Goal: Task Accomplishment & Management: Use online tool/utility

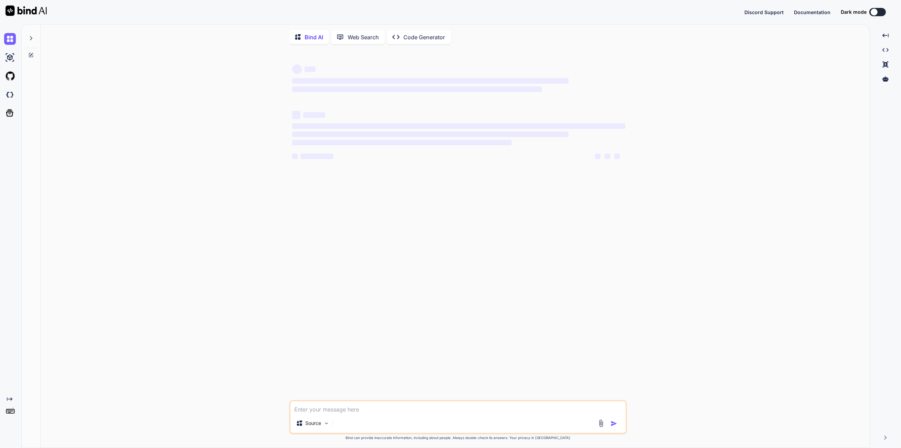
type textarea "x"
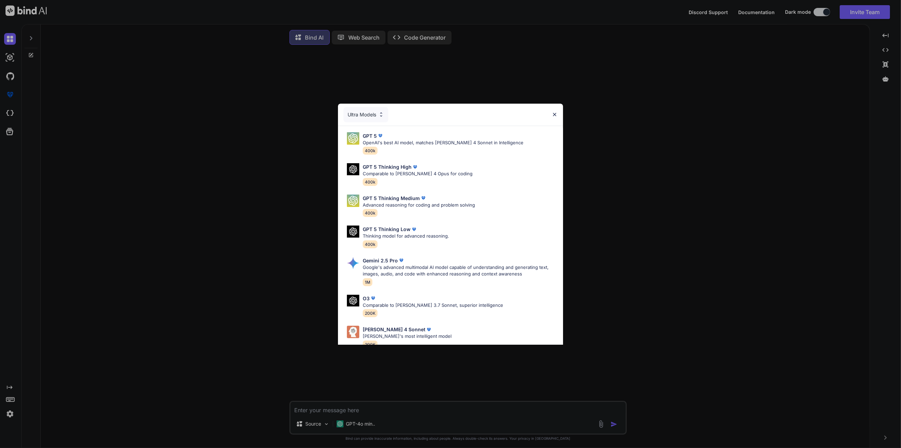
click at [112, 84] on div "Ultra Models GPT 5 OpenAI's best AI model, matches Claude 4 Sonnet in Intellige…" at bounding box center [450, 224] width 901 height 448
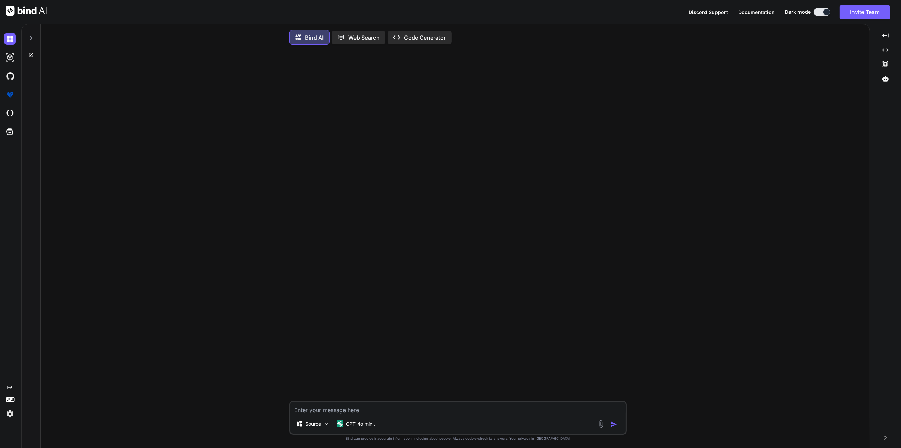
click at [32, 38] on icon at bounding box center [31, 38] width 6 height 6
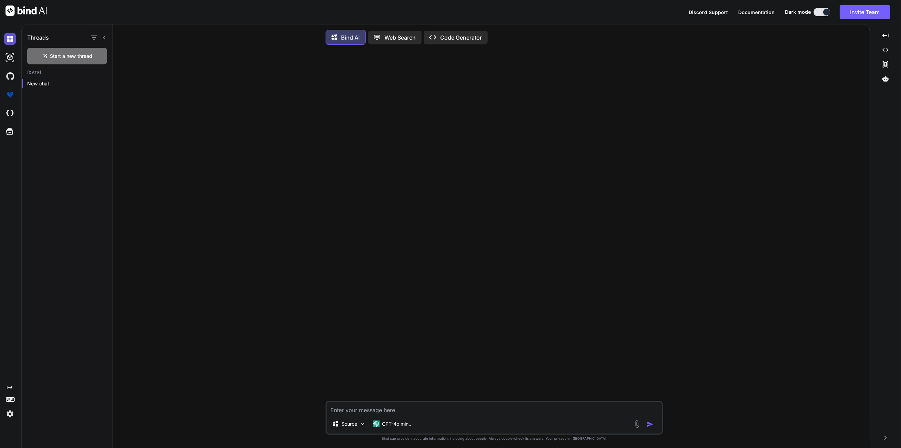
click at [13, 39] on img at bounding box center [10, 39] width 12 height 12
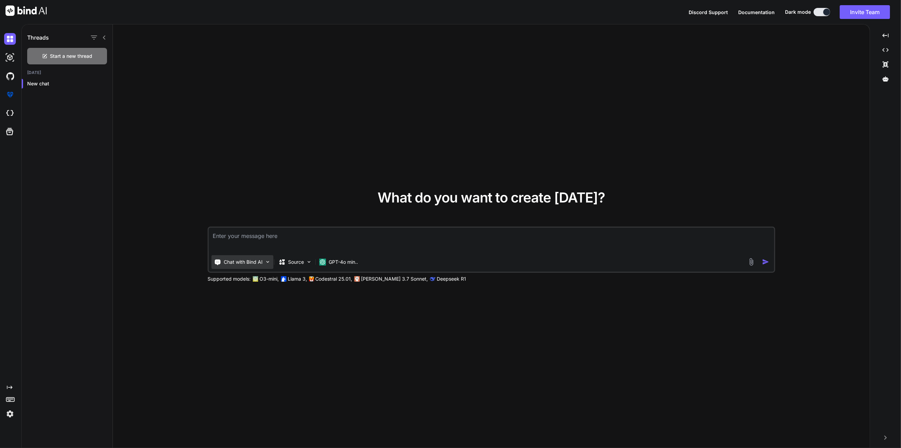
click at [239, 265] on p "Chat with Bind AI" at bounding box center [243, 261] width 39 height 7
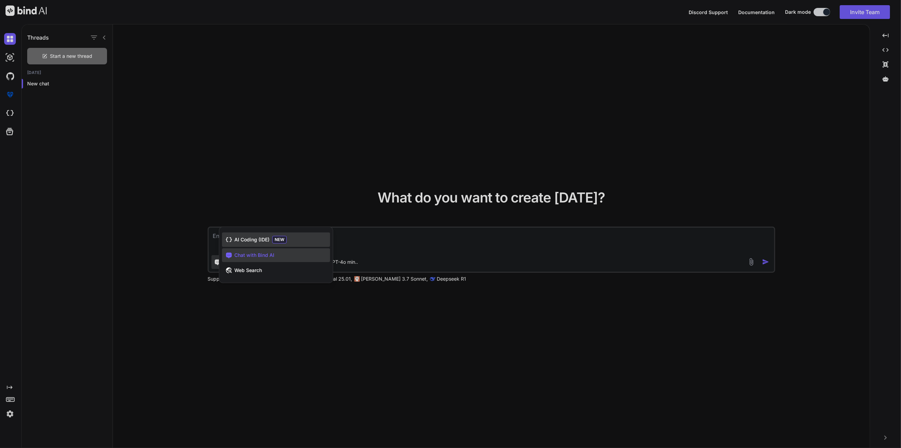
click at [254, 242] on span "AI Coding (IDE)" at bounding box center [251, 239] width 35 height 7
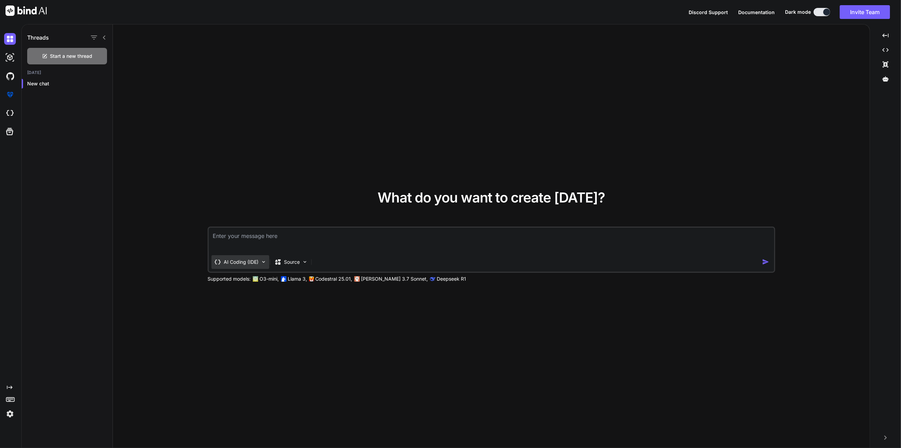
click at [248, 266] on div "AI Coding (IDE)" at bounding box center [240, 262] width 58 height 14
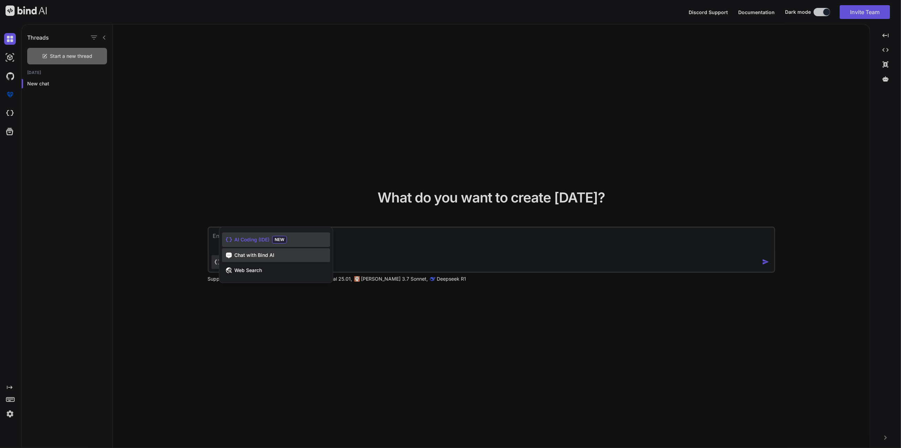
click at [254, 259] on div "Chat with Bind AI" at bounding box center [276, 255] width 108 height 14
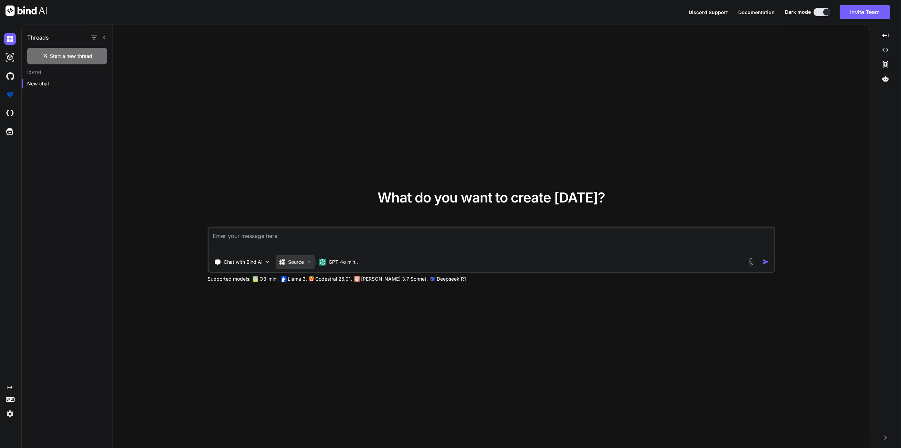
click at [281, 259] on icon at bounding box center [281, 261] width 7 height 7
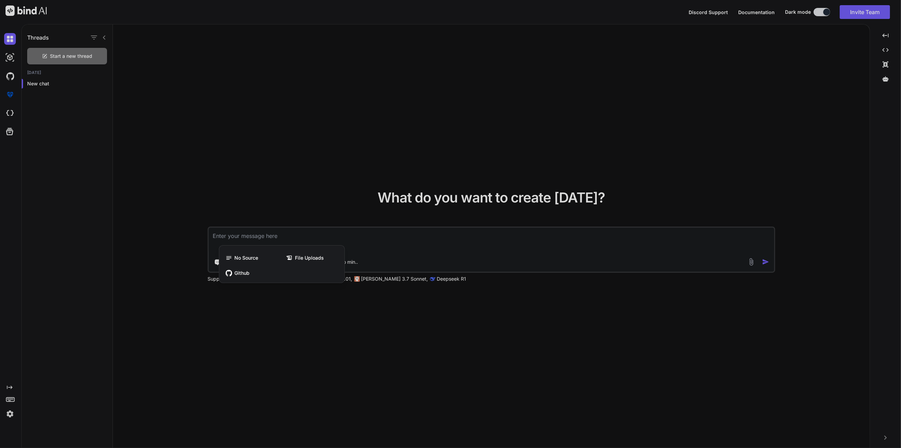
drag, startPoint x: 370, startPoint y: 310, endPoint x: 367, endPoint y: 283, distance: 27.4
click at [370, 310] on div at bounding box center [450, 224] width 901 height 448
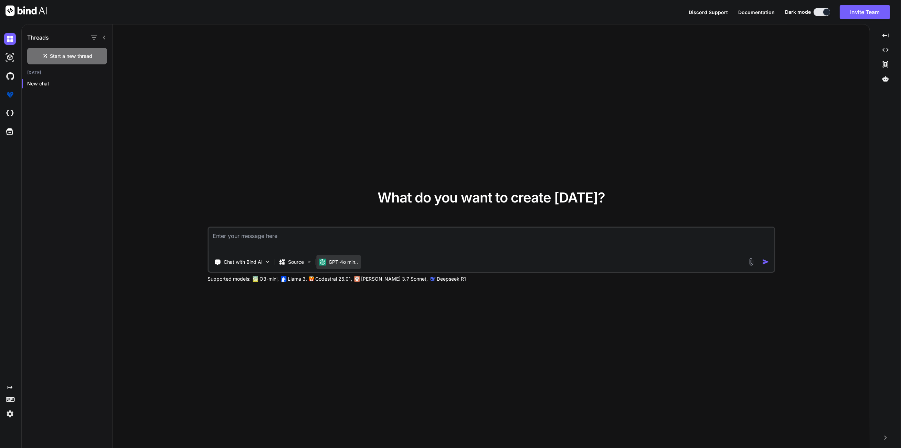
click at [357, 263] on p "GPT-4o min.." at bounding box center [343, 261] width 29 height 7
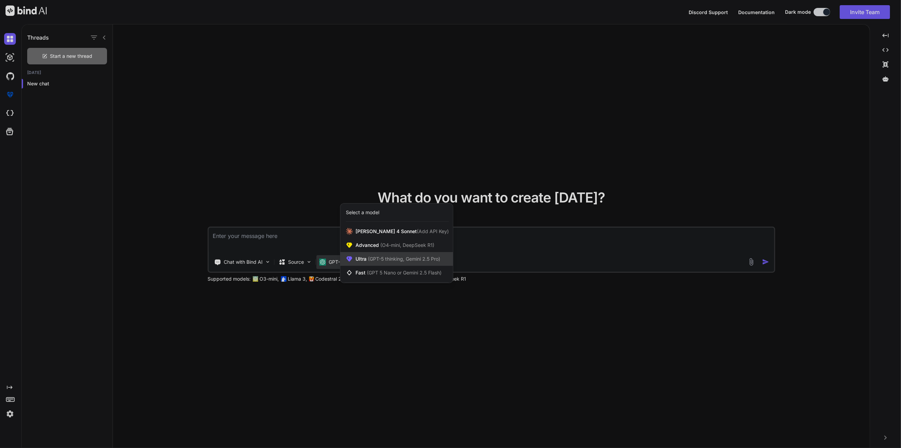
click at [406, 257] on span "(GPT-5 thinking, Gemini 2.5 Pro)" at bounding box center [404, 259] width 74 height 6
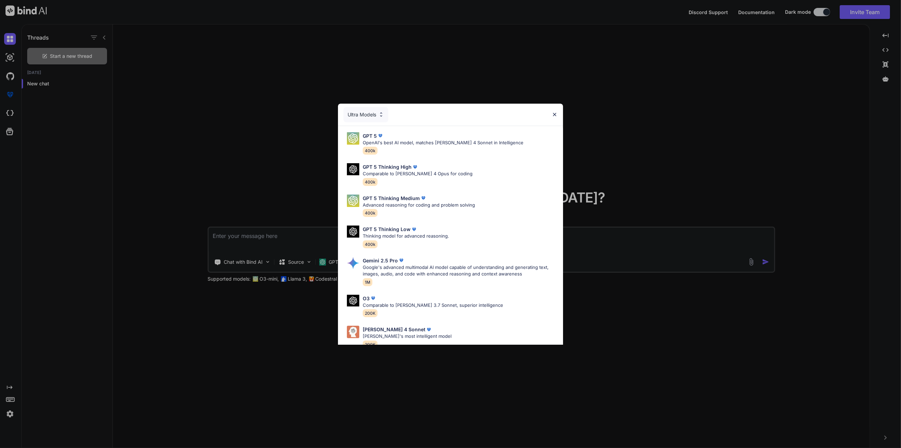
click at [301, 286] on div "Ultra Models GPT 5 OpenAI's best AI model, matches Claude 4 Sonnet in Intellige…" at bounding box center [450, 224] width 901 height 448
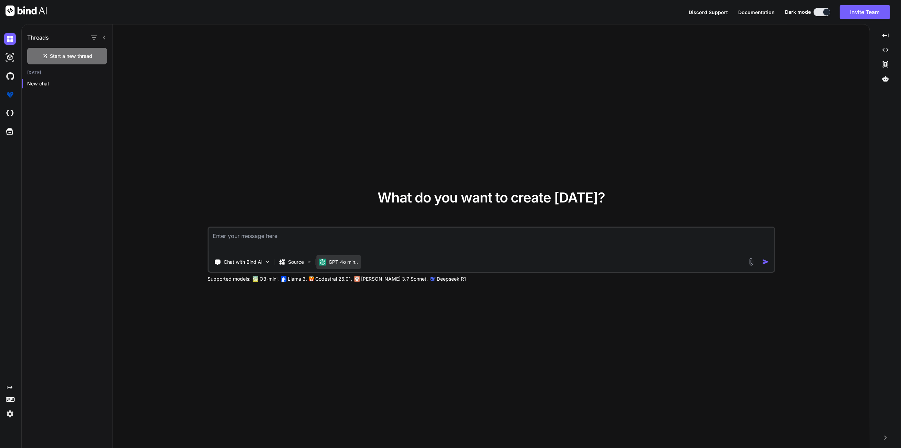
click at [337, 258] on p "GPT-4o min.." at bounding box center [343, 261] width 29 height 7
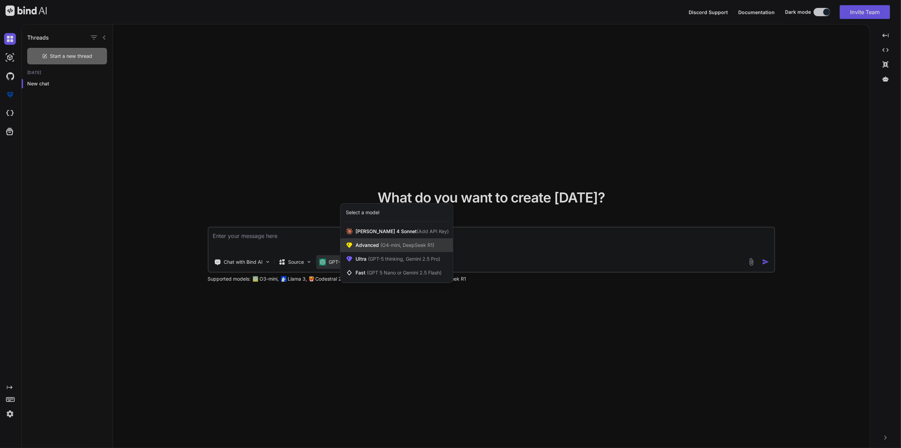
click at [381, 244] on span "(O4-mini, DeepSeek R1)" at bounding box center [406, 245] width 55 height 6
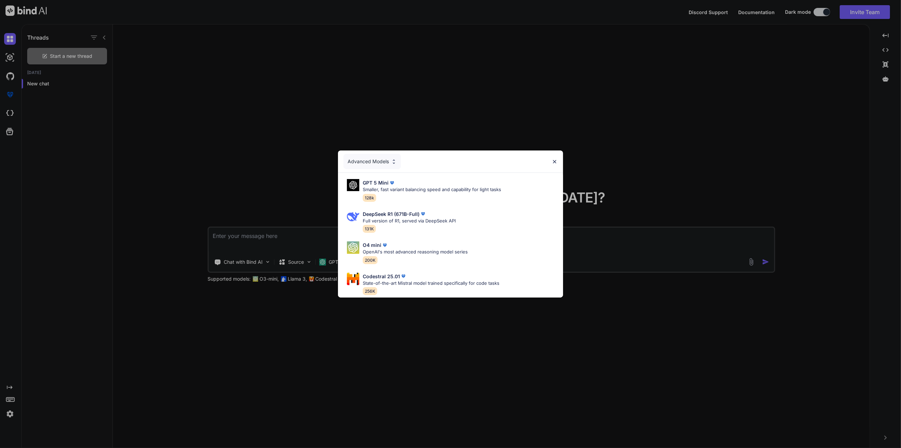
click at [342, 346] on div "Advanced Models GPT 5 Mini Smaller, fast variant balancing speed and capability…" at bounding box center [450, 224] width 901 height 448
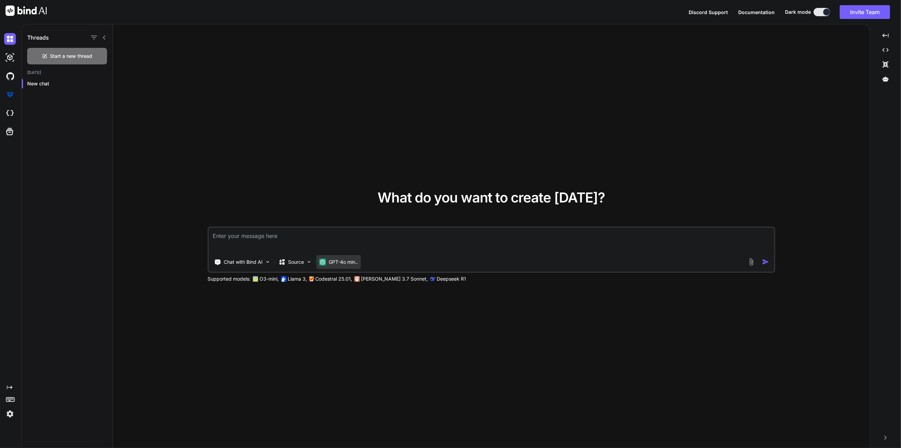
click at [351, 263] on p "GPT-4o min.." at bounding box center [343, 261] width 29 height 7
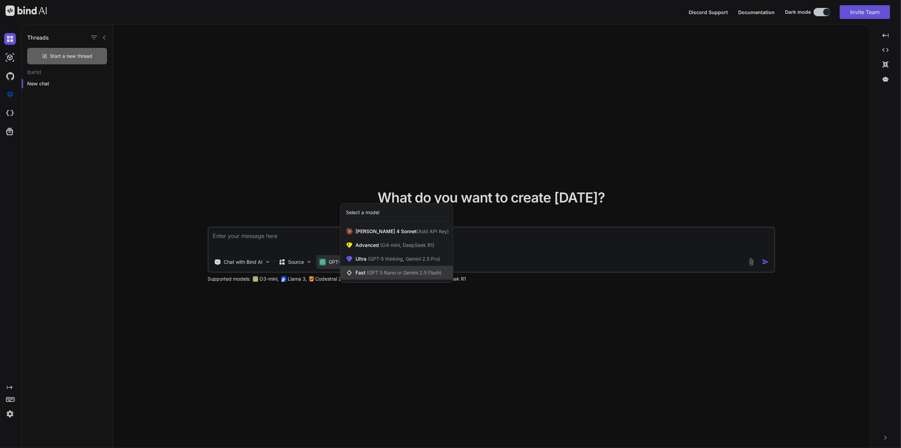
click at [373, 271] on span "(GPT 5 Nano or Gemini 2.5 Flash)" at bounding box center [404, 272] width 75 height 6
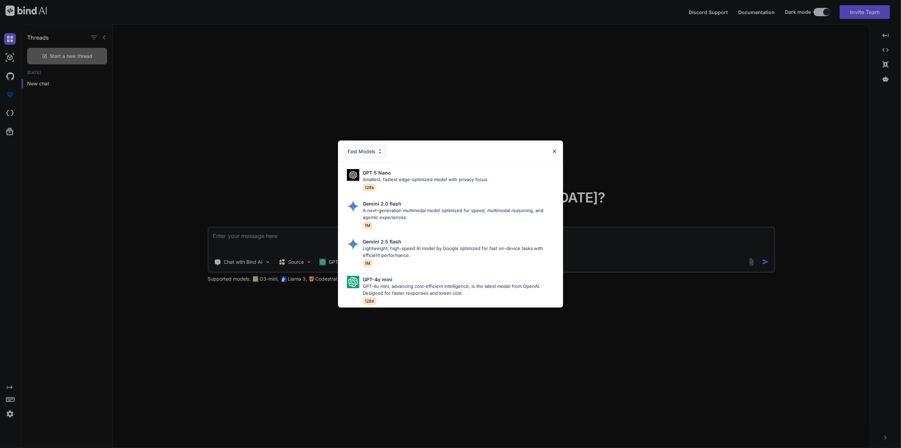
click at [376, 152] on div "Fast Models" at bounding box center [365, 151] width 44 height 15
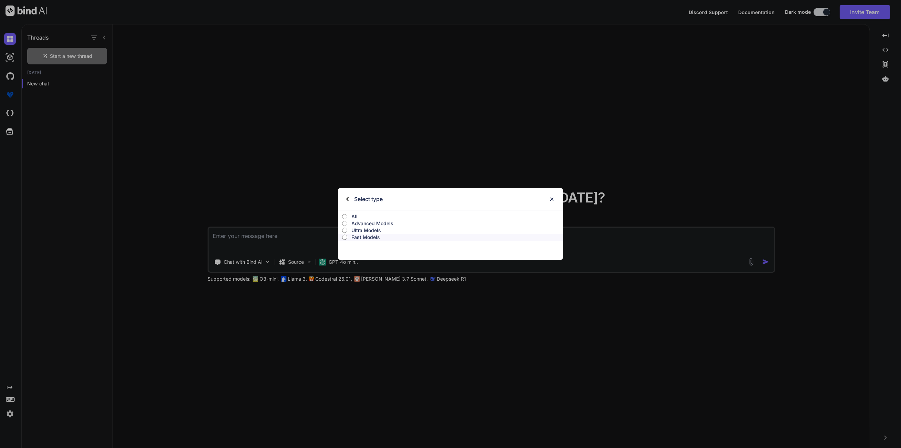
click at [377, 217] on p "All" at bounding box center [457, 216] width 212 height 7
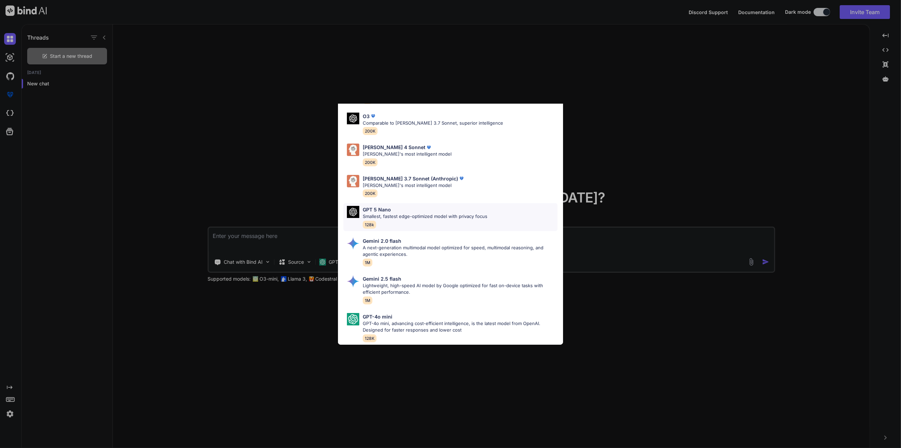
scroll to position [311, 0]
click at [719, 302] on div "All GPT 5 Mini Smaller, fast variant balancing speed and capability for light t…" at bounding box center [450, 224] width 901 height 448
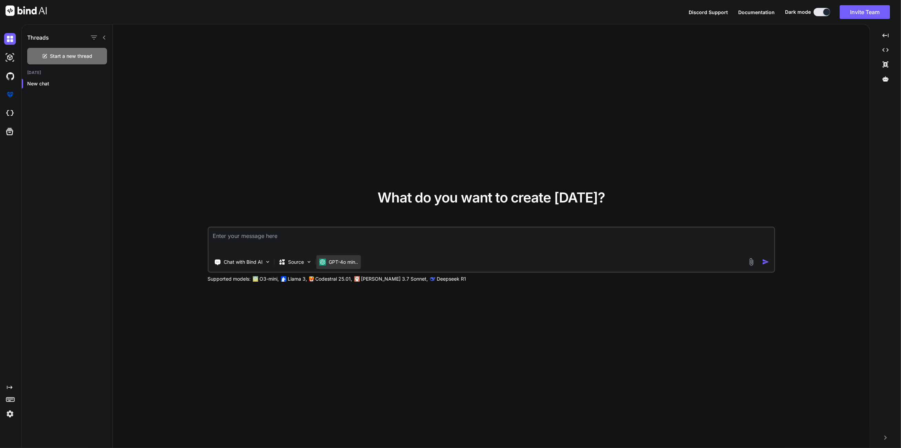
click at [338, 263] on p "GPT-4o min.." at bounding box center [343, 261] width 29 height 7
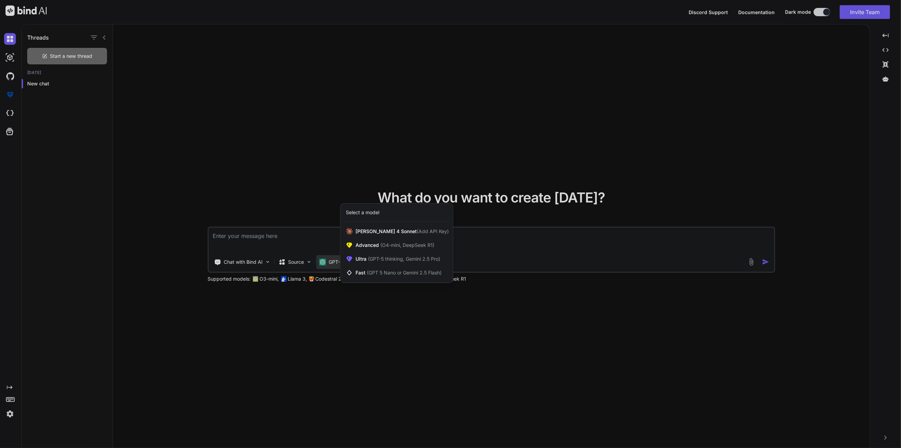
click at [389, 318] on div at bounding box center [450, 224] width 901 height 448
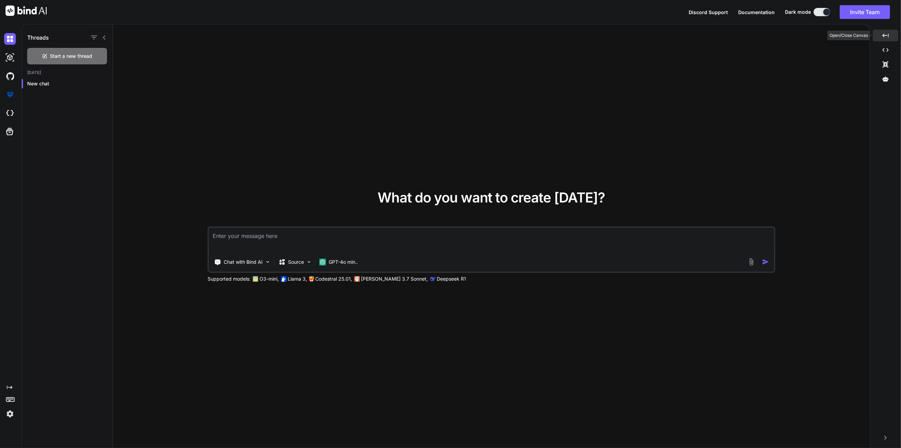
click at [884, 37] on icon "Created with Pixso." at bounding box center [885, 35] width 6 height 6
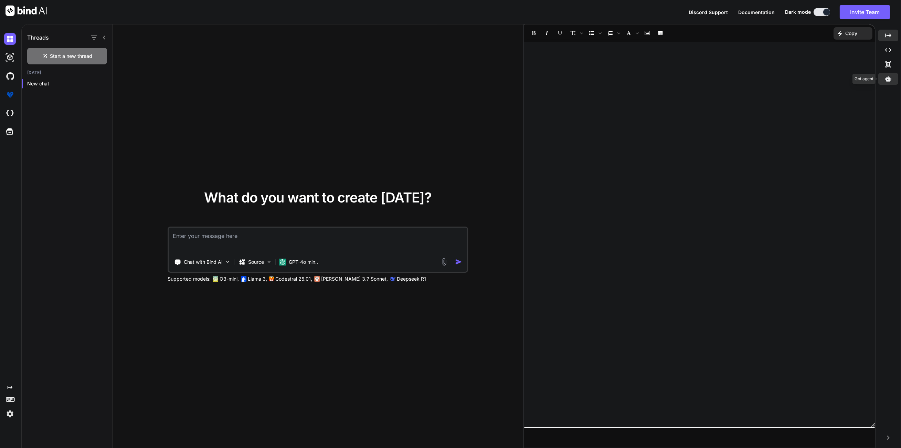
click at [889, 81] on icon at bounding box center [888, 78] width 6 height 5
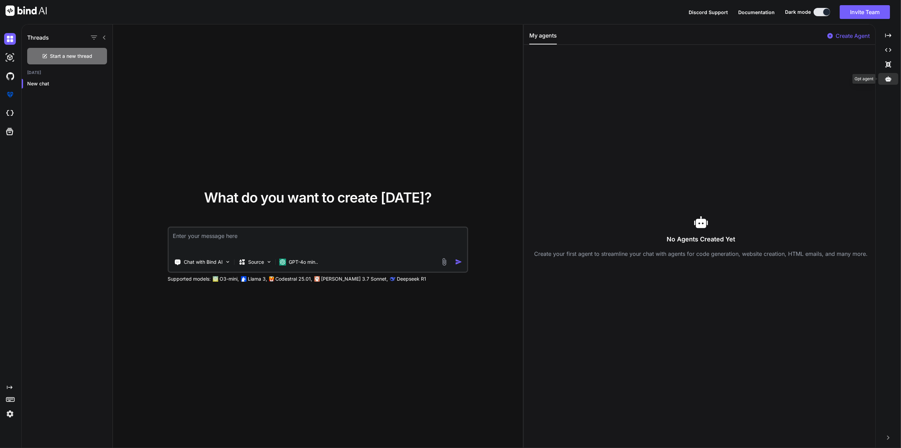
click at [889, 75] on div at bounding box center [888, 79] width 20 height 12
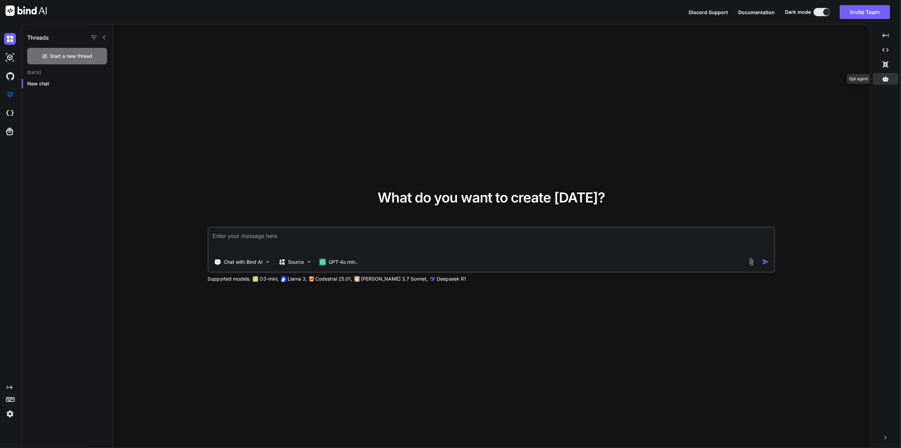
click at [889, 78] on div at bounding box center [885, 79] width 25 height 12
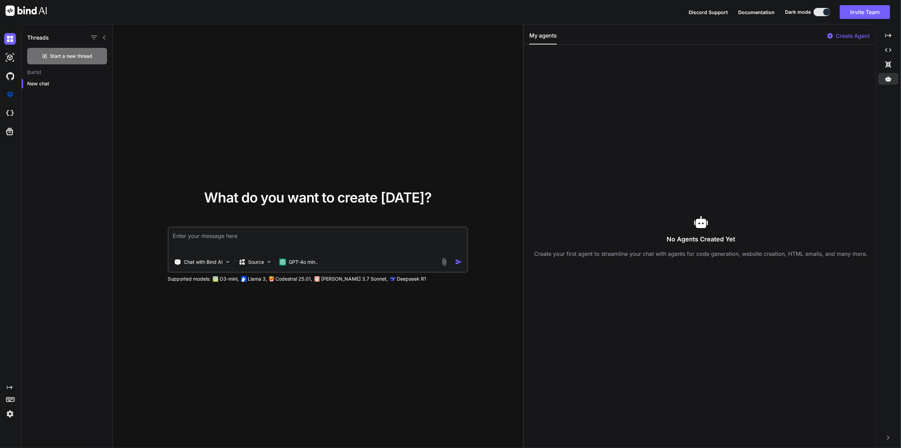
click at [12, 388] on icon "Created with Pixso." at bounding box center [10, 387] width 6 height 6
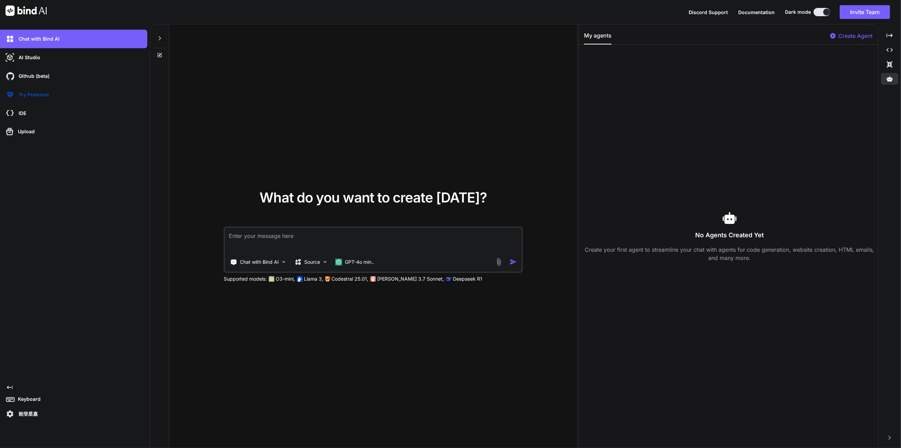
click at [161, 38] on icon at bounding box center [160, 38] width 2 height 4
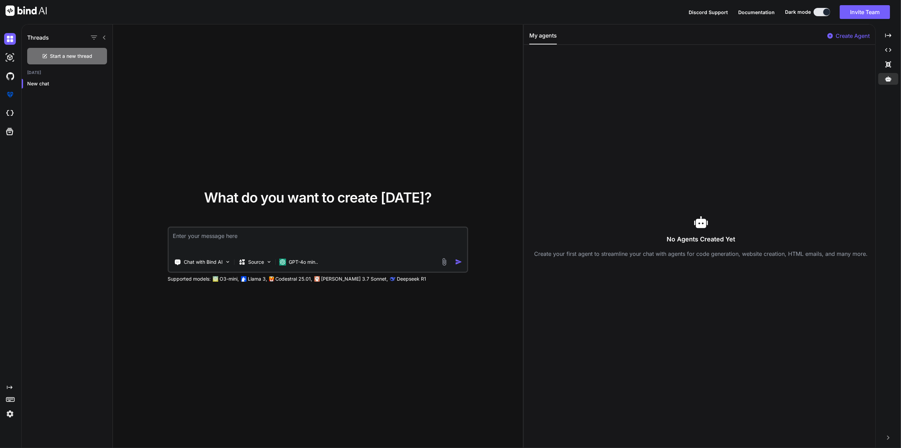
drag, startPoint x: 4, startPoint y: 380, endPoint x: 5, endPoint y: 384, distance: 4.9
click at [4, 380] on div "Created with Pixso." at bounding box center [9, 225] width 19 height 390
click at [6, 386] on icon "Created with Pixso." at bounding box center [8, 387] width 8 height 6
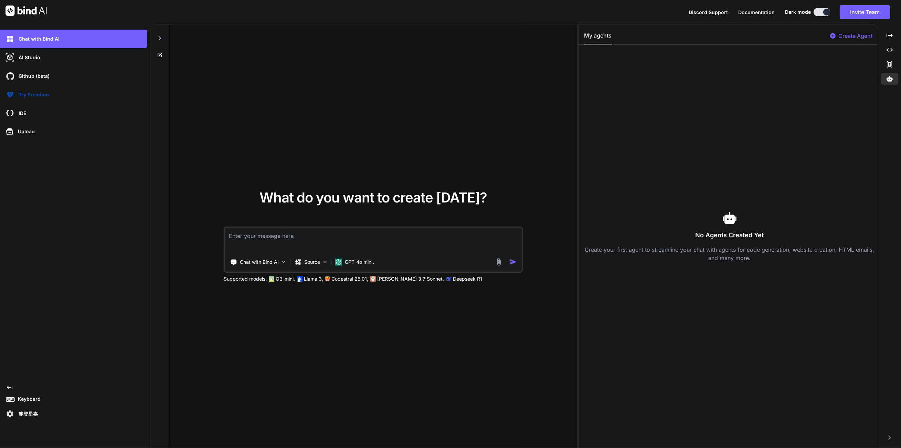
click at [36, 412] on p "能登星嘉" at bounding box center [27, 413] width 22 height 7
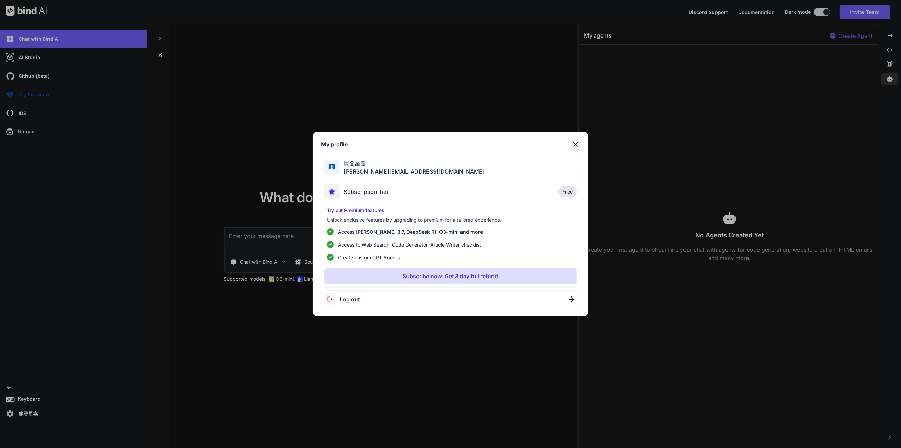
click at [575, 142] on img at bounding box center [576, 144] width 8 height 8
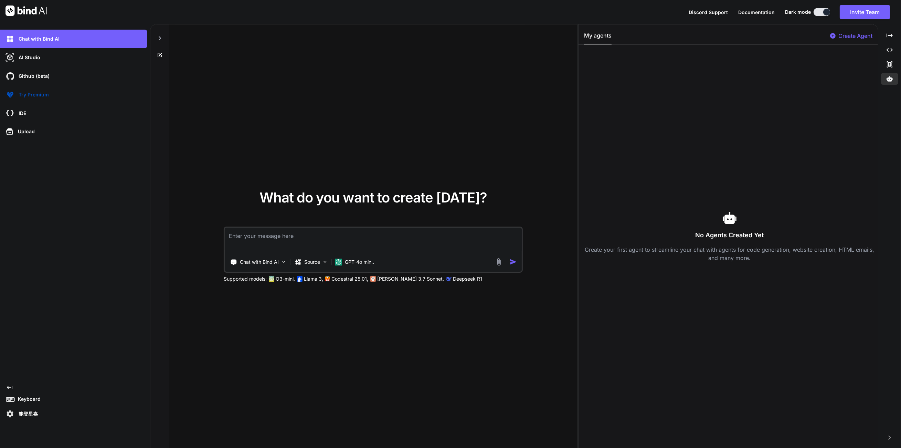
click at [31, 397] on p "Keyboard" at bounding box center [27, 398] width 25 height 7
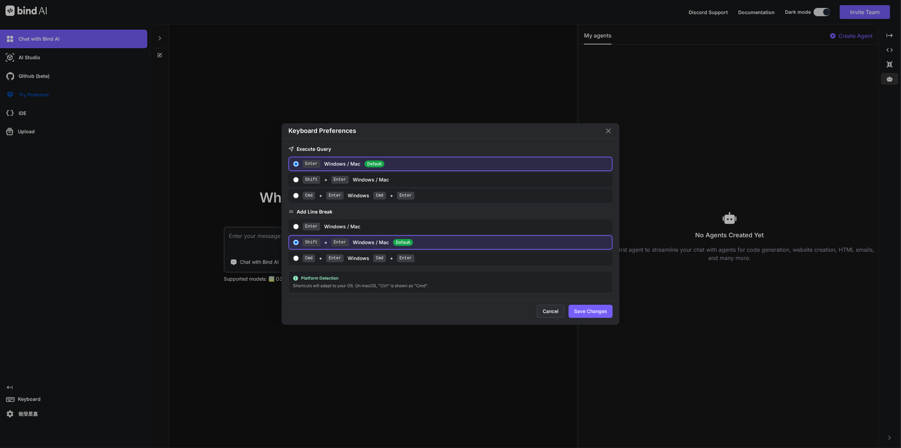
click at [556, 308] on button "Cancel" at bounding box center [551, 311] width 28 height 13
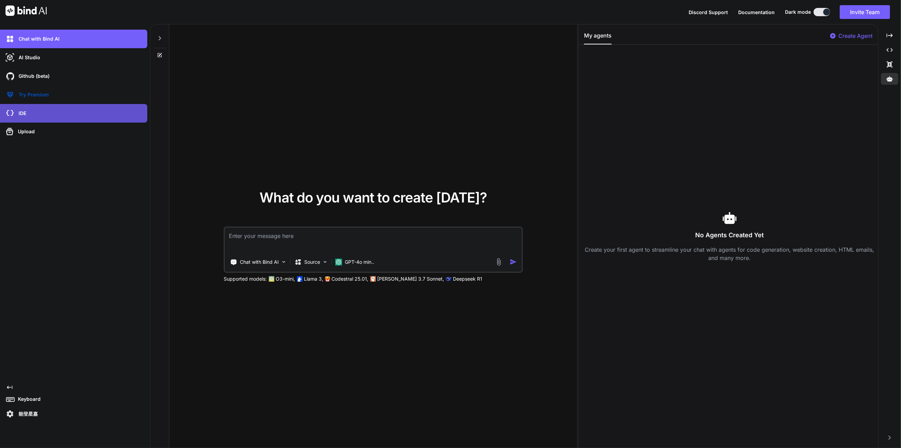
click at [70, 108] on div "IDE" at bounding box center [75, 113] width 143 height 12
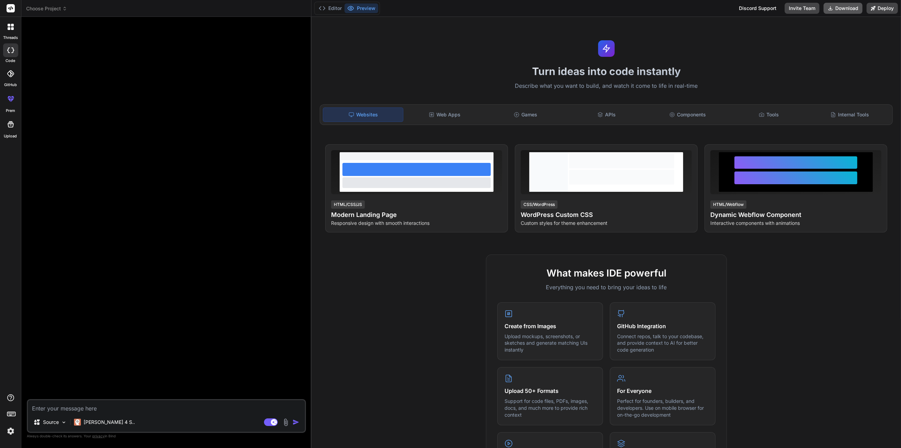
type textarea "x"
click at [39, 9] on span "Choose Project" at bounding box center [46, 8] width 41 height 7
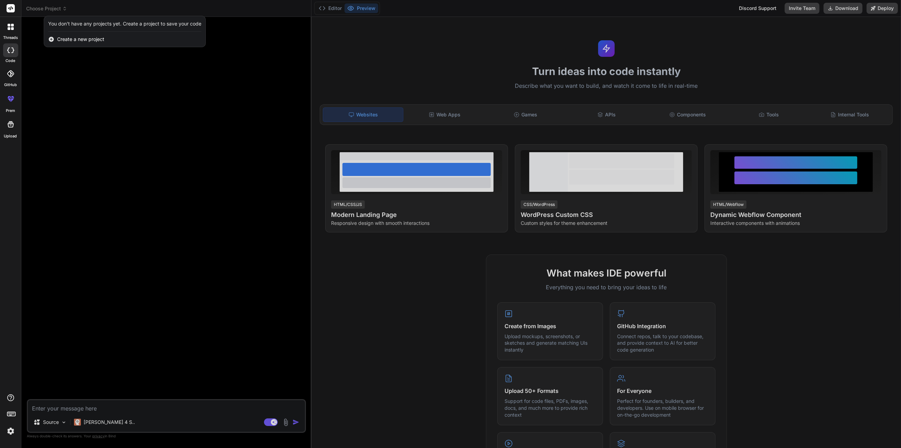
click at [88, 40] on span "Create a new project" at bounding box center [80, 39] width 47 height 7
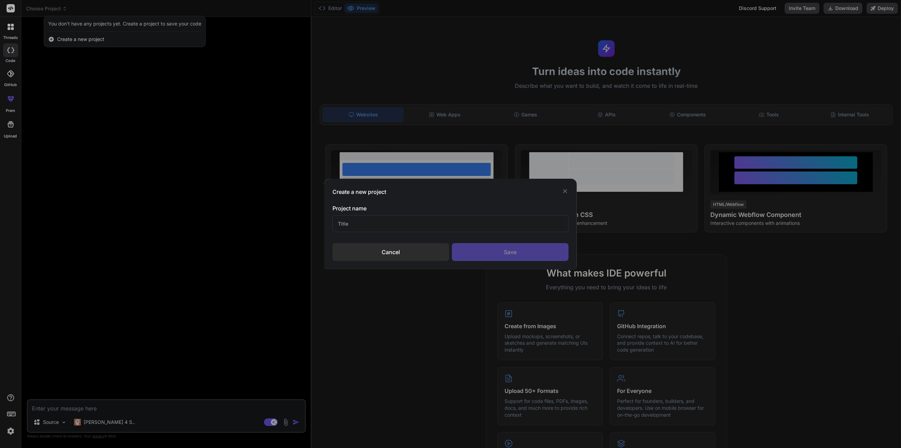
click at [357, 222] on input "text" at bounding box center [450, 223] width 236 height 17
type input "test"
click at [512, 248] on div "Save" at bounding box center [510, 252] width 117 height 18
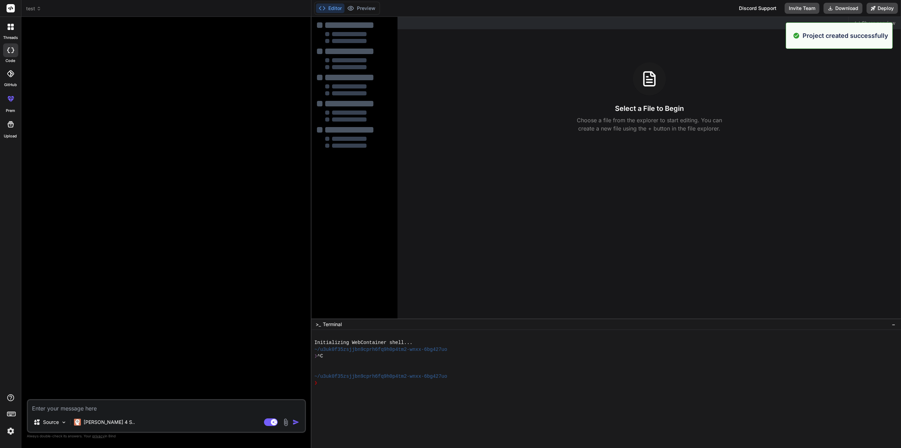
type textarea "x"
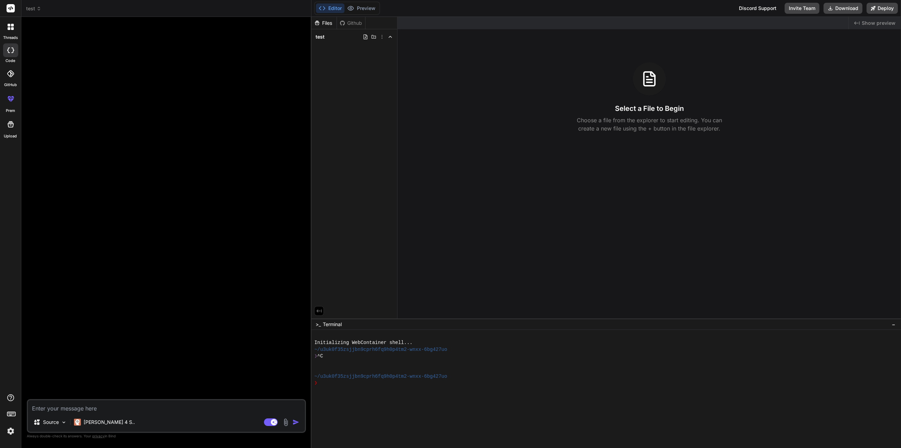
click at [30, 9] on span "test" at bounding box center [33, 8] width 15 height 7
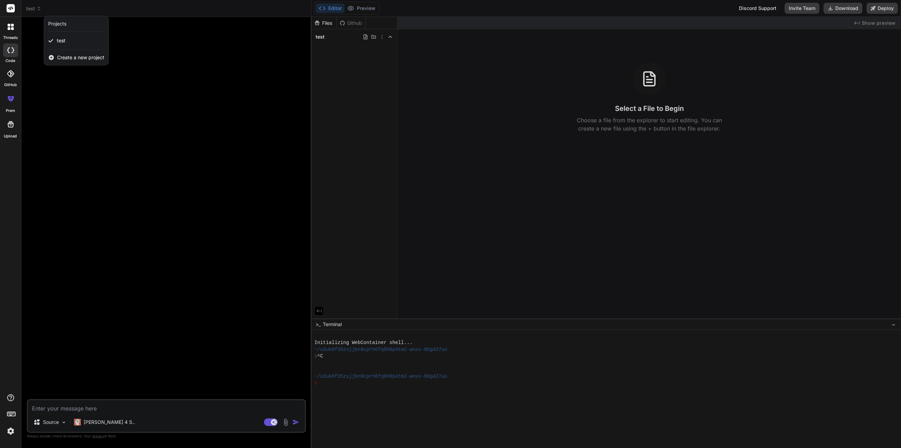
click at [78, 89] on div at bounding box center [450, 224] width 901 height 448
